Goal: Browse casually: Explore the website without a specific task or goal

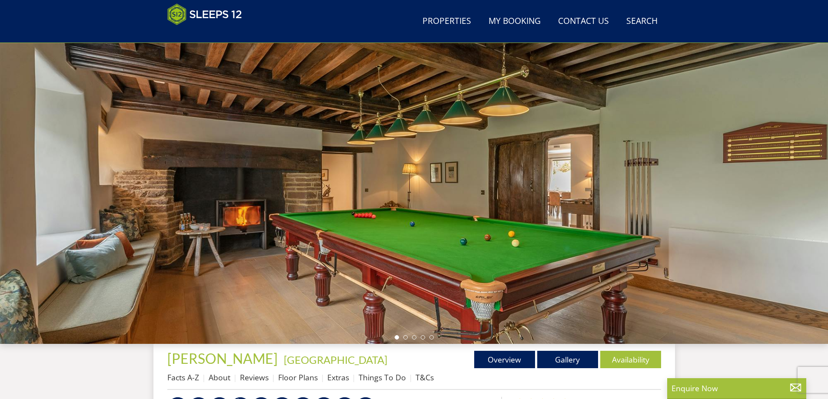
scroll to position [37, 0]
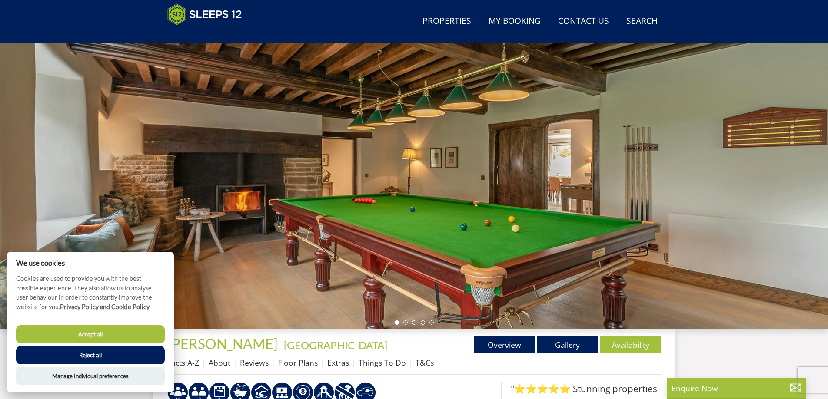
click at [404, 320] on div at bounding box center [414, 177] width 828 height 304
click at [405, 322] on li at bounding box center [405, 323] width 4 height 4
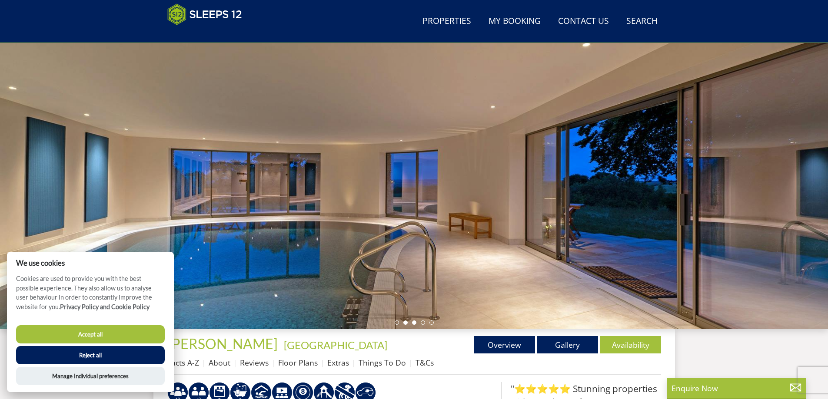
click at [414, 325] on li at bounding box center [414, 323] width 4 height 4
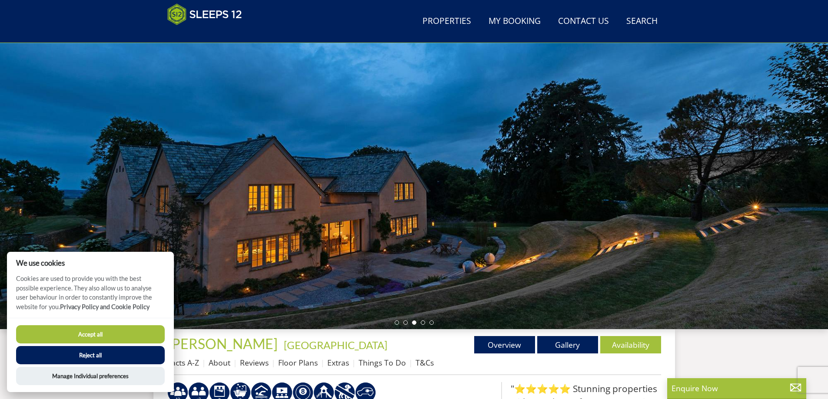
click at [95, 353] on button "Reject all" at bounding box center [90, 355] width 149 height 18
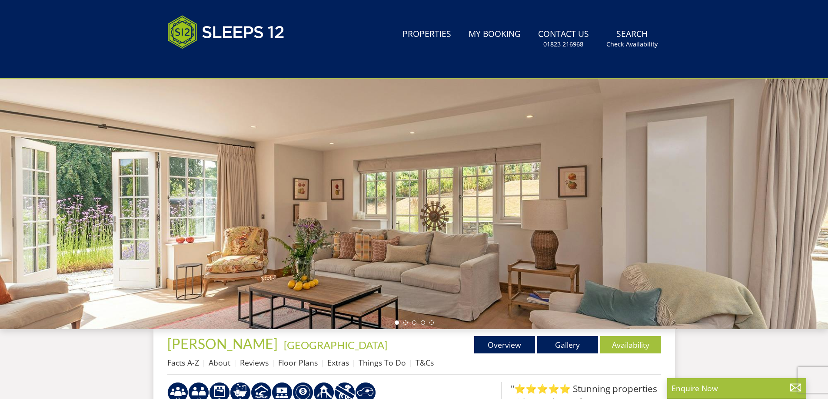
scroll to position [73, 0]
click at [422, 324] on li at bounding box center [423, 323] width 4 height 4
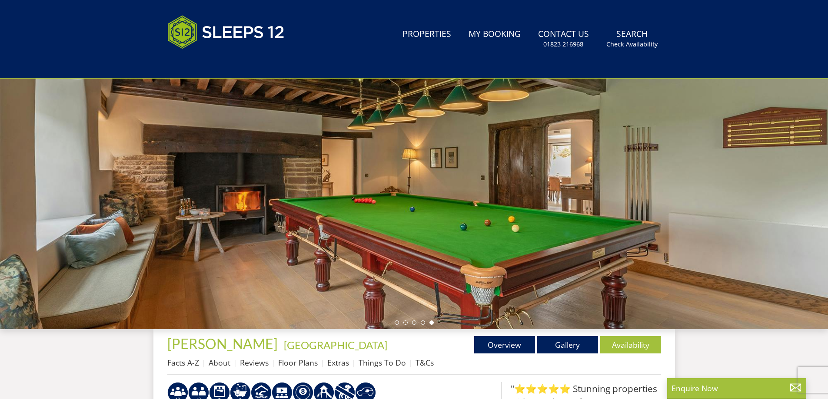
click at [433, 324] on ul at bounding box center [414, 323] width 39 height 4
click at [433, 323] on li at bounding box center [431, 323] width 4 height 4
click at [413, 320] on div at bounding box center [414, 177] width 828 height 304
click at [415, 323] on li at bounding box center [414, 323] width 4 height 4
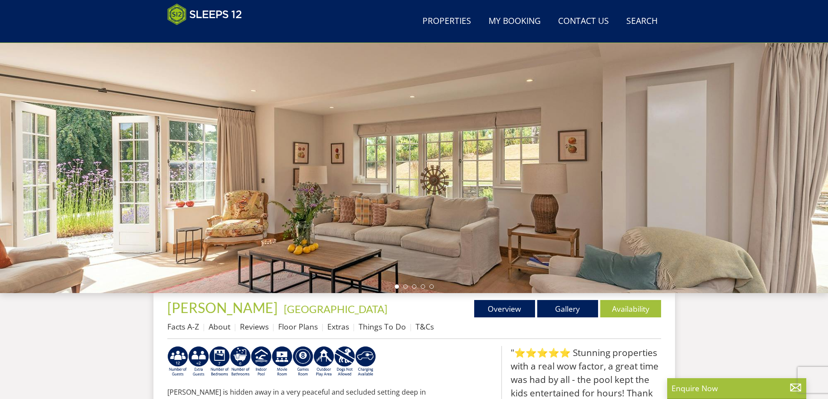
scroll to position [66, 0]
